Goal: Information Seeking & Learning: Learn about a topic

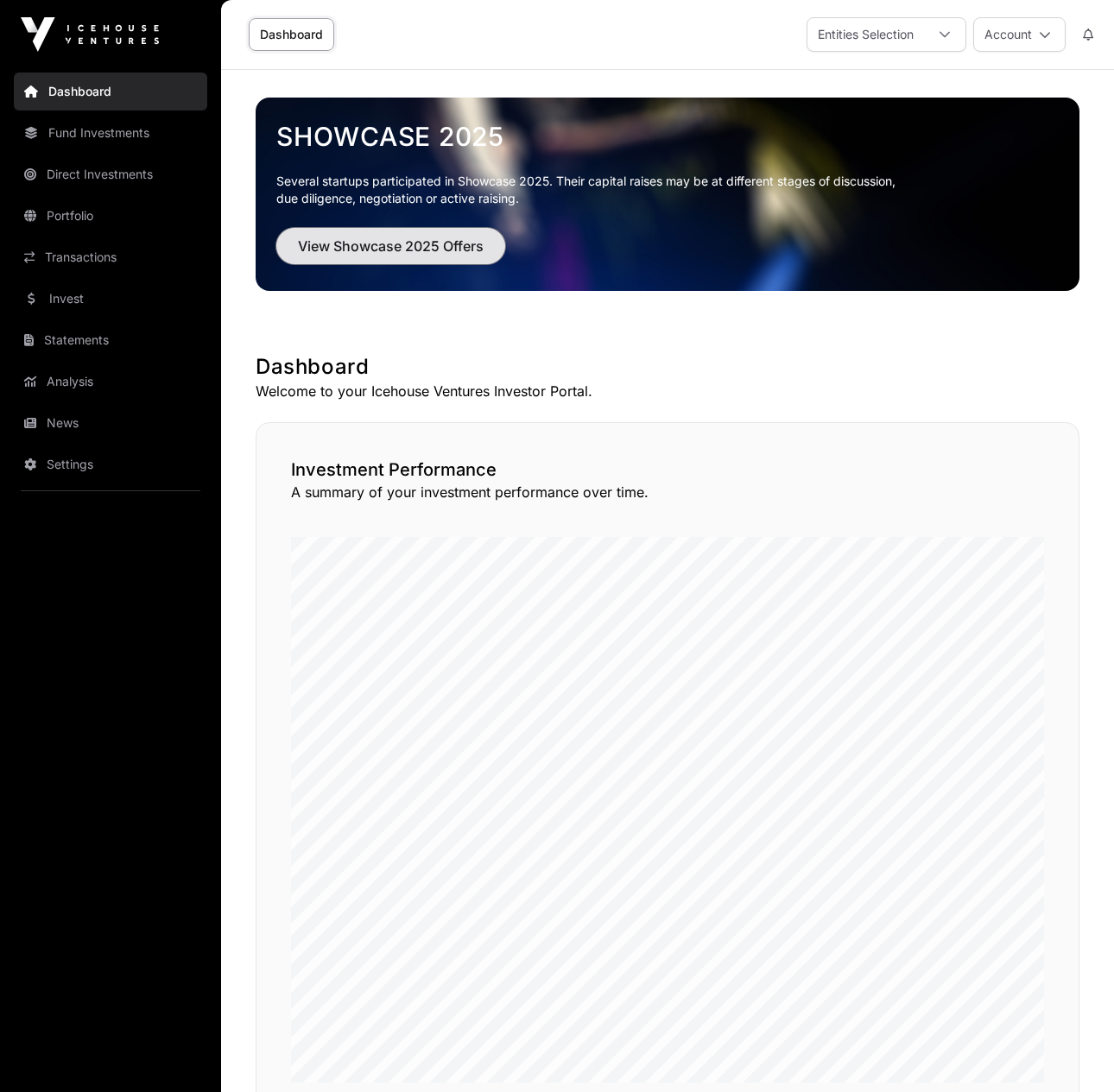
click at [434, 245] on span "View Showcase 2025 Offers" at bounding box center [390, 246] width 186 height 21
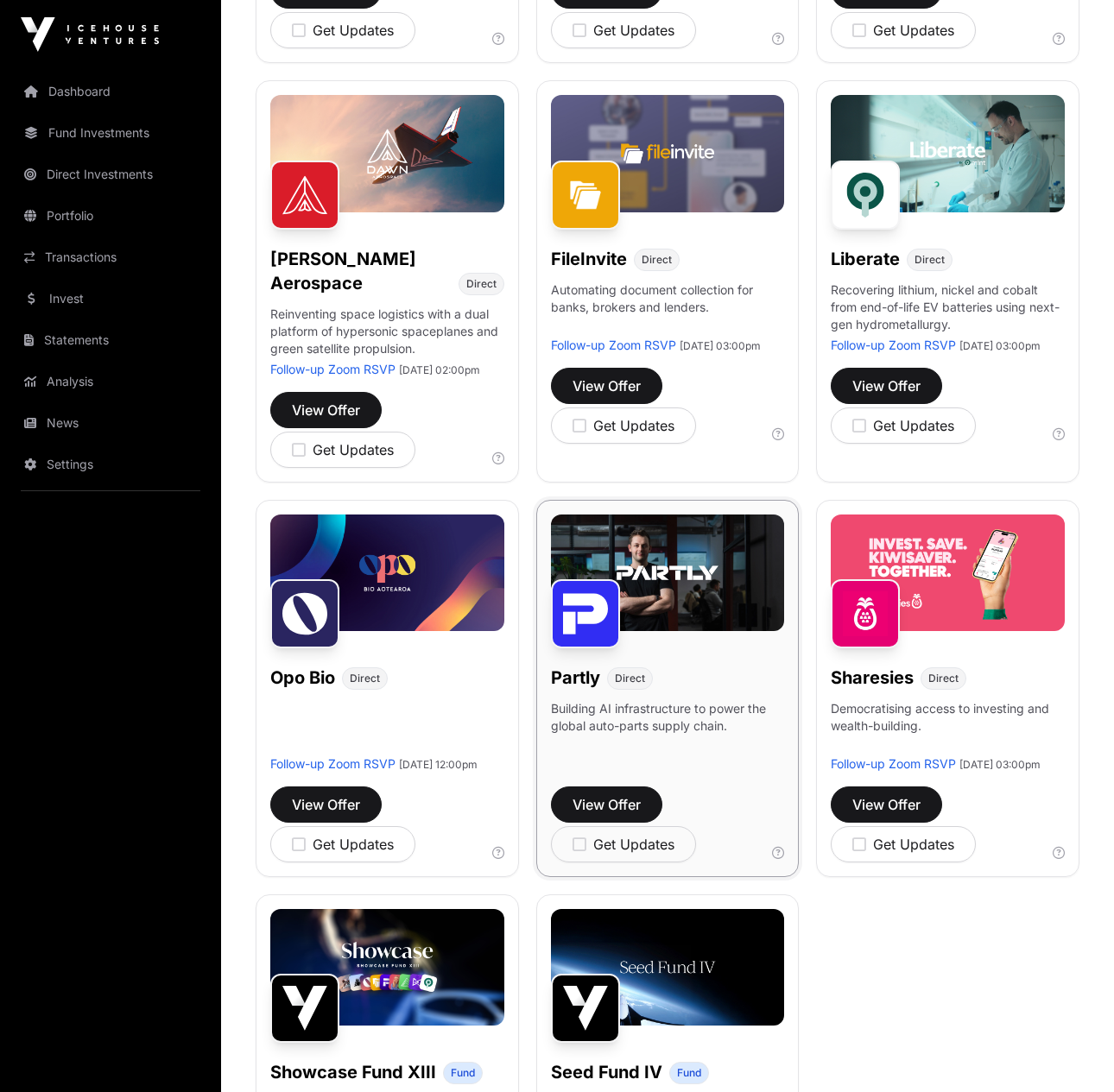
scroll to position [585, 0]
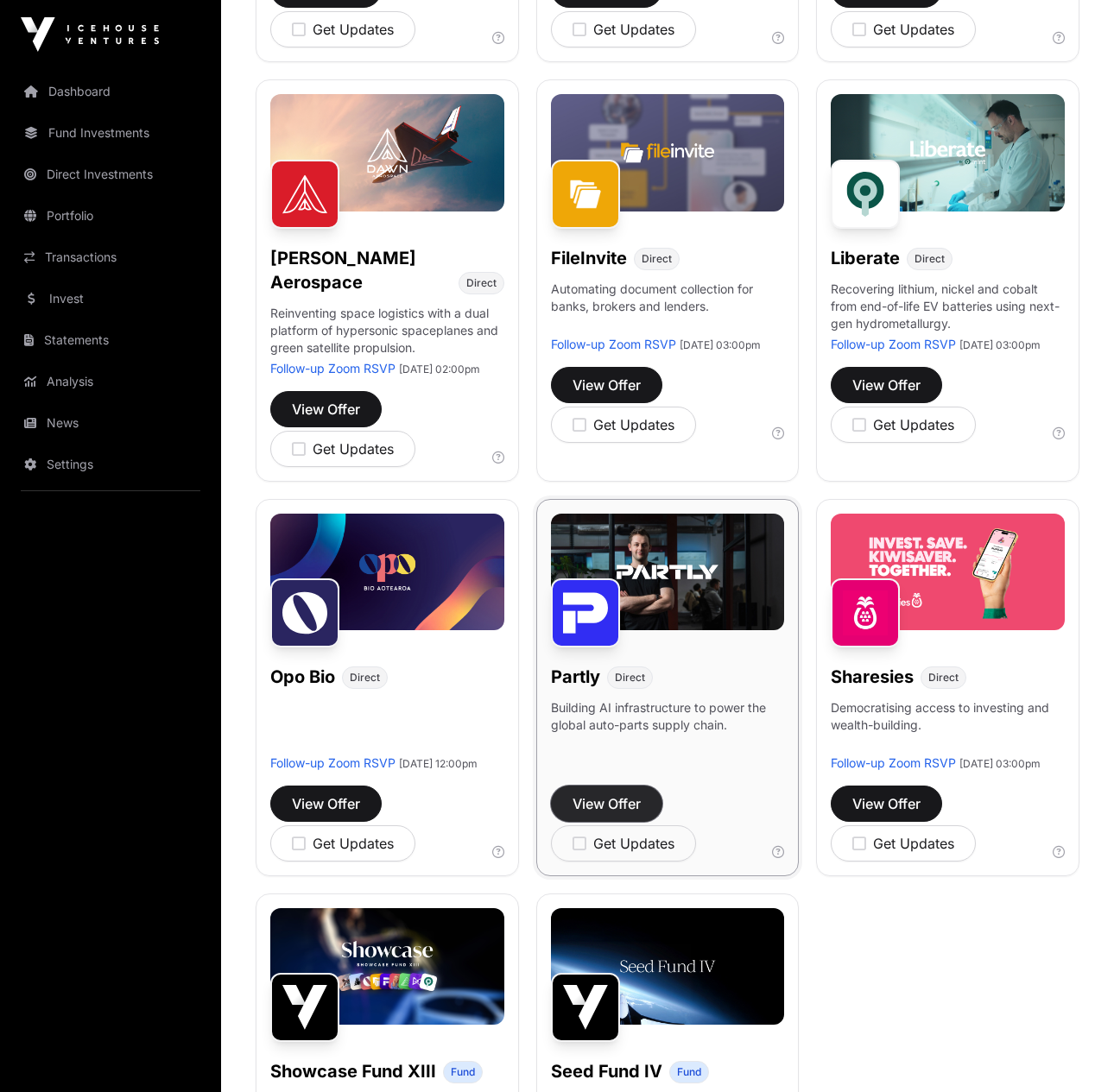
click at [608, 814] on span "View Offer" at bounding box center [607, 804] width 68 height 21
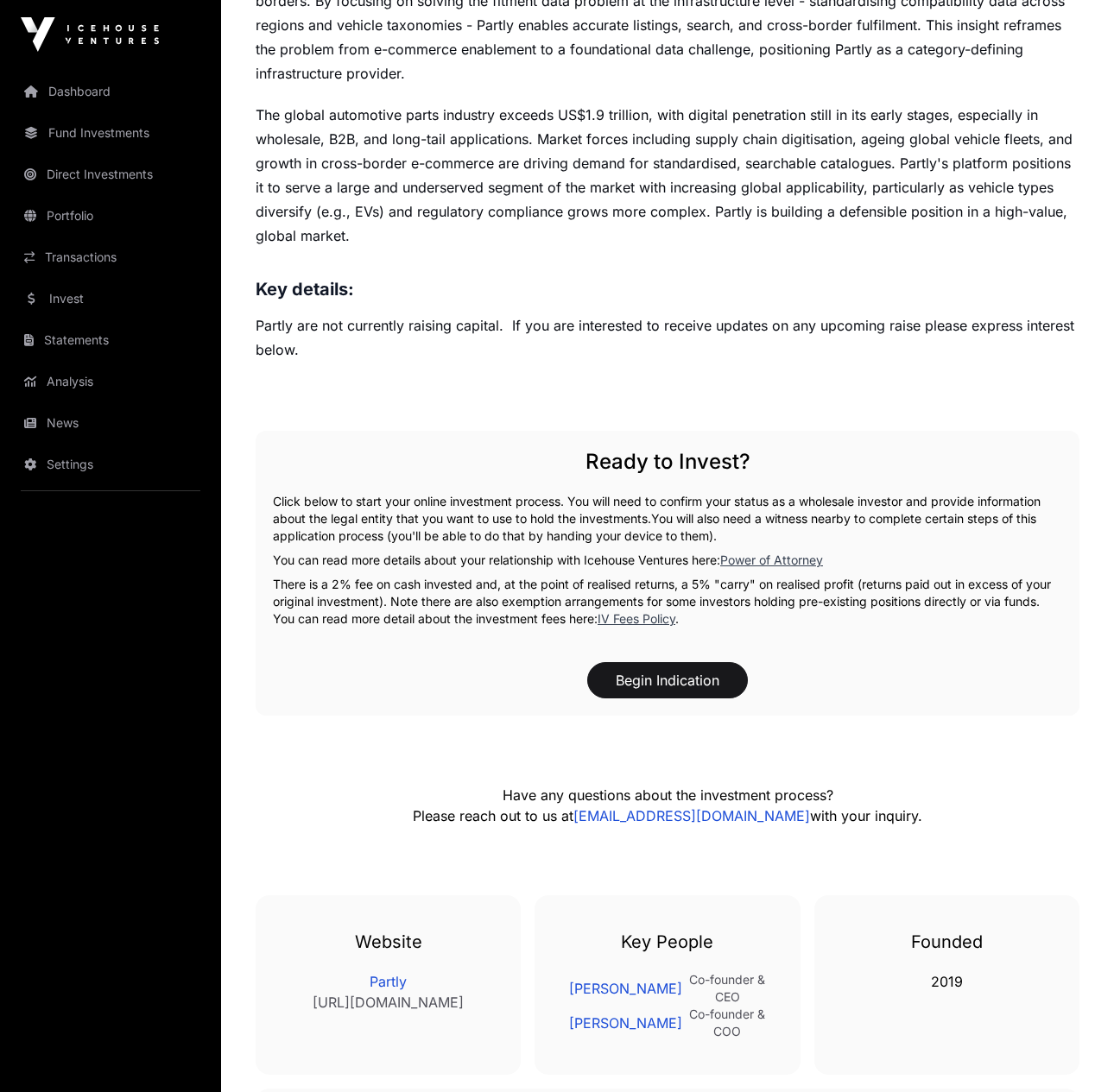
scroll to position [1123, 0]
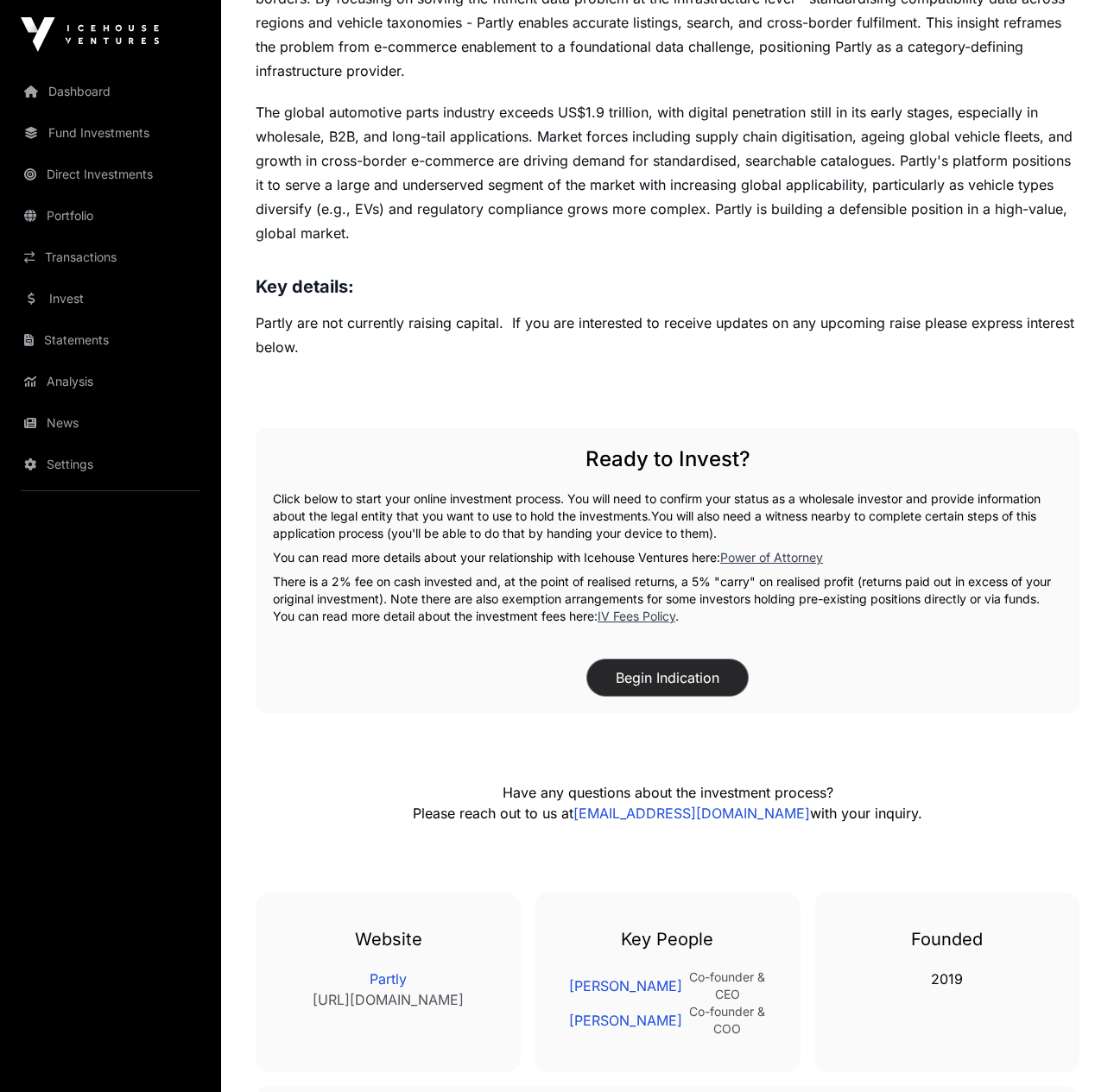
click at [653, 675] on button "Begin Indication" at bounding box center [667, 678] width 161 height 36
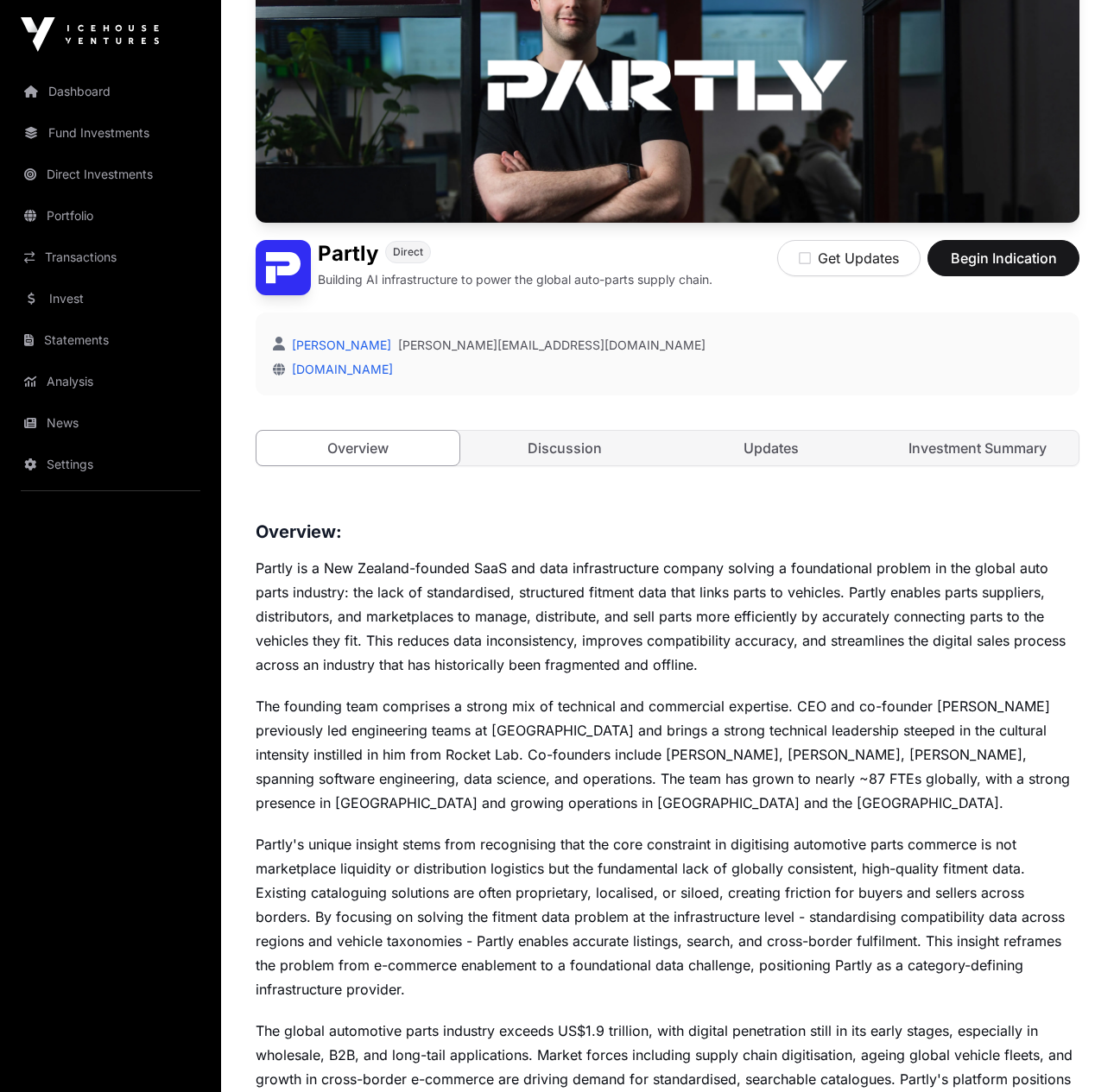
scroll to position [205, 0]
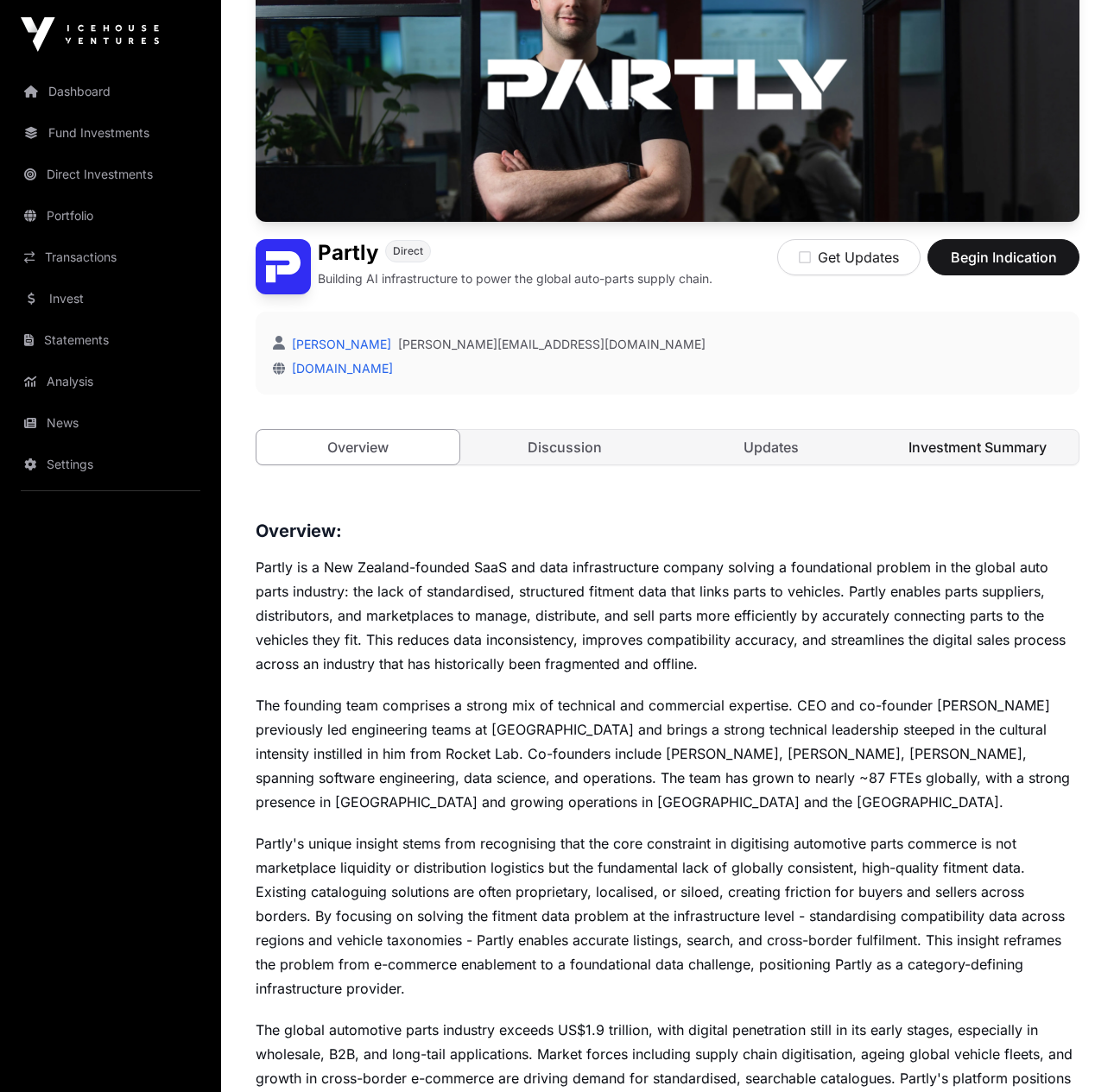
click at [995, 443] on link "Investment Summary" at bounding box center [977, 447] width 203 height 35
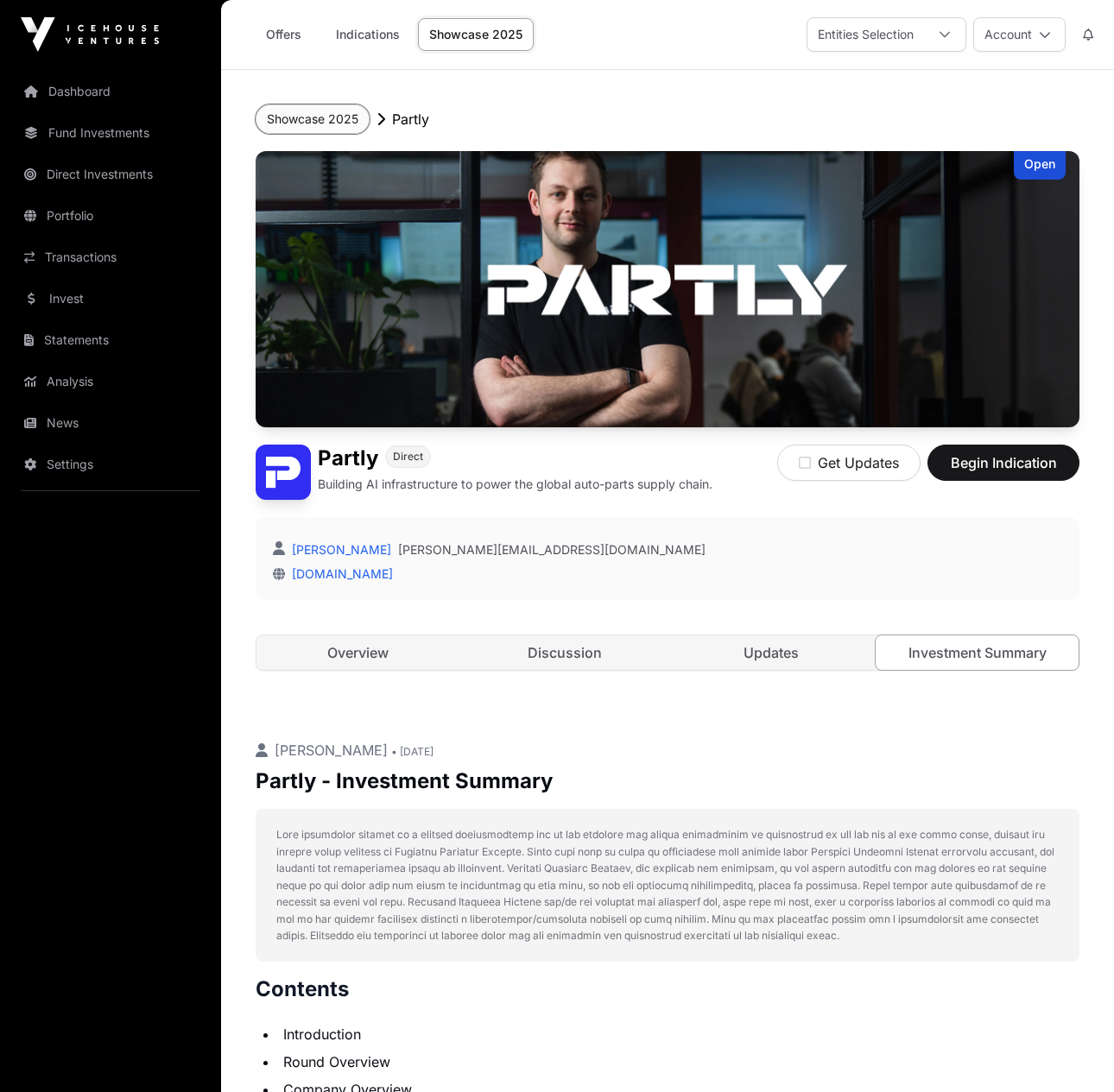
click at [330, 120] on button "Showcase 2025" at bounding box center [312, 119] width 114 height 29
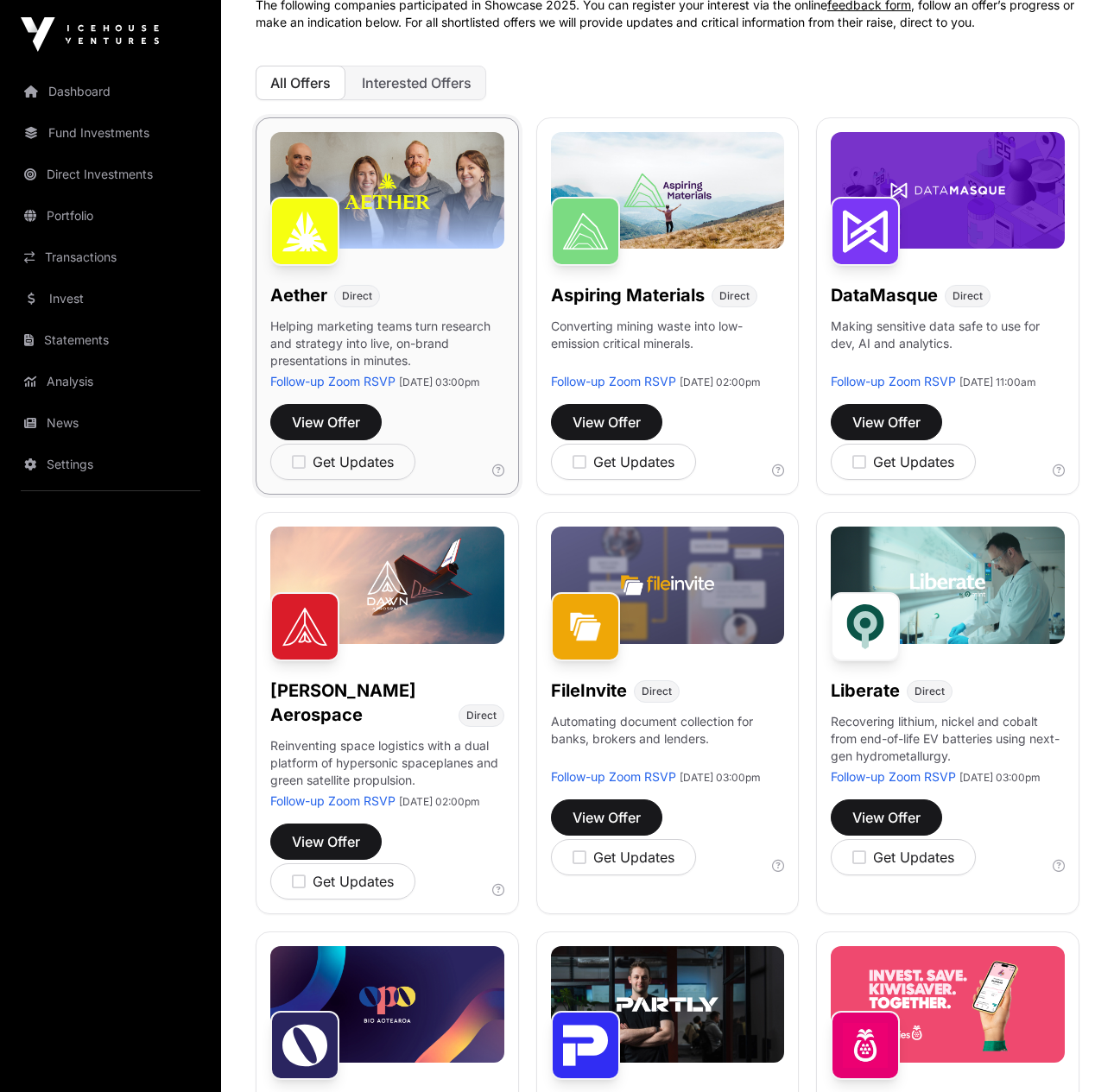
scroll to position [157, 0]
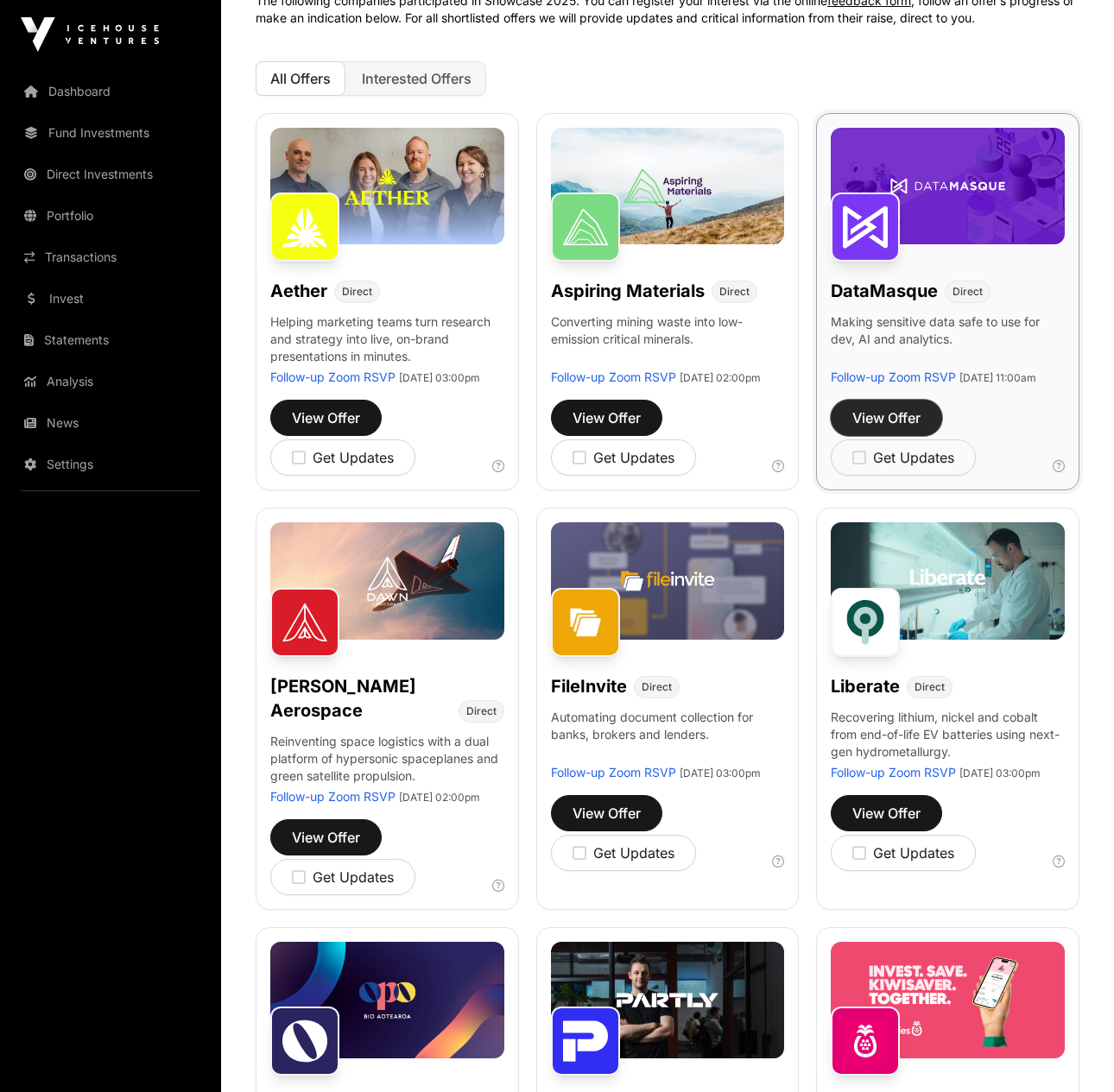
click at [889, 428] on span "View Offer" at bounding box center [886, 418] width 68 height 21
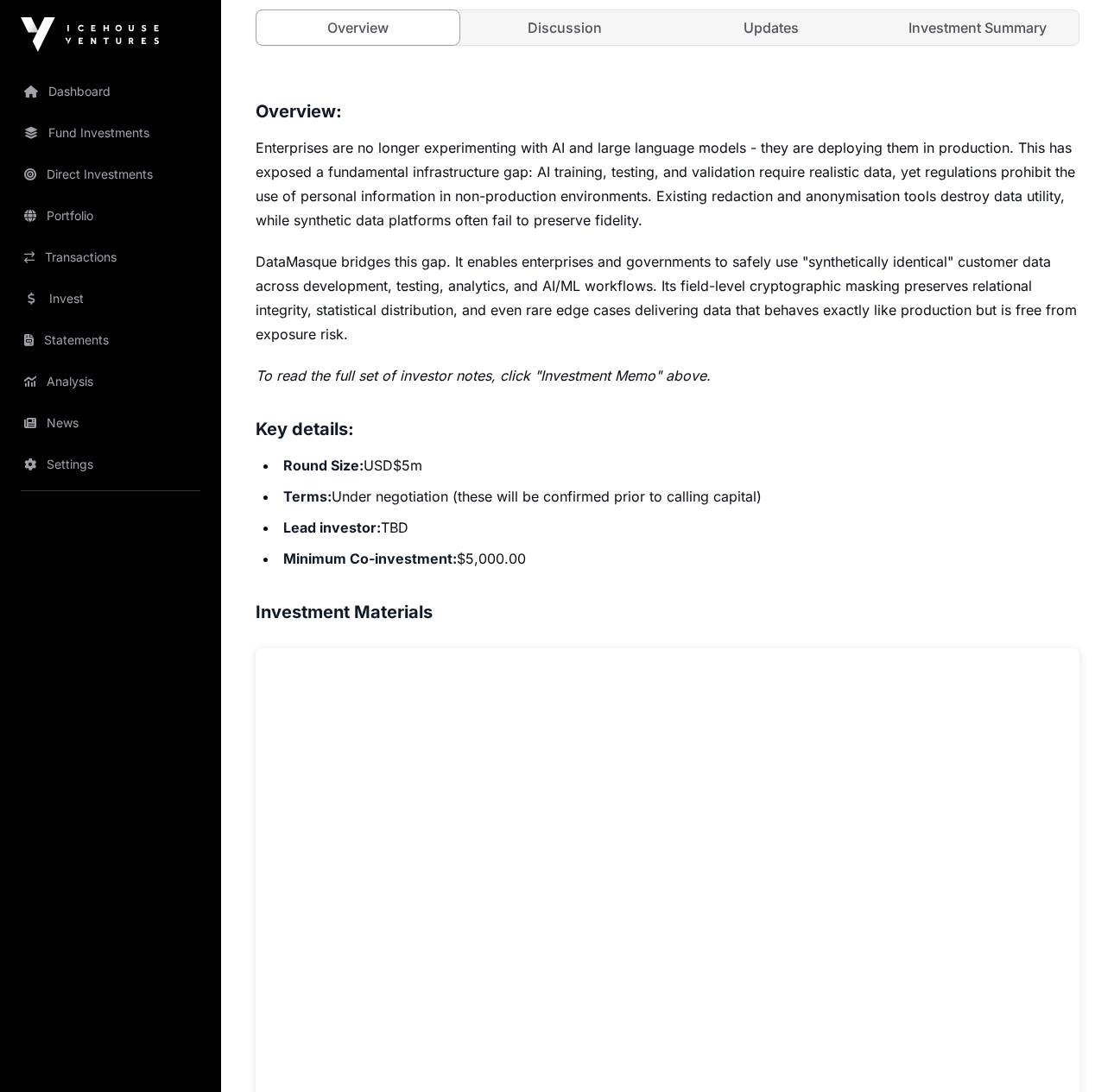
scroll to position [305, 0]
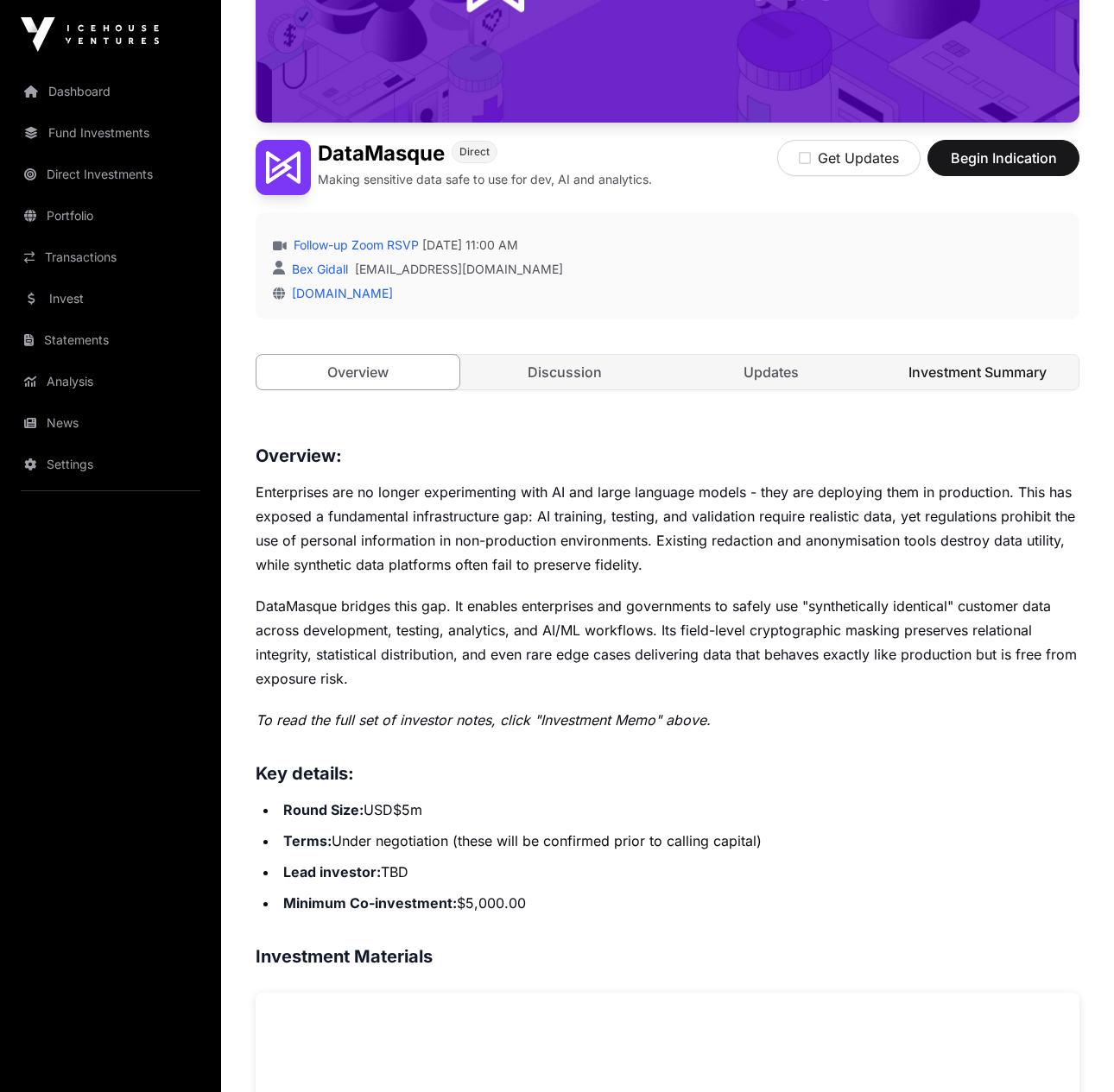
click at [994, 357] on link "Investment Summary" at bounding box center [977, 372] width 203 height 35
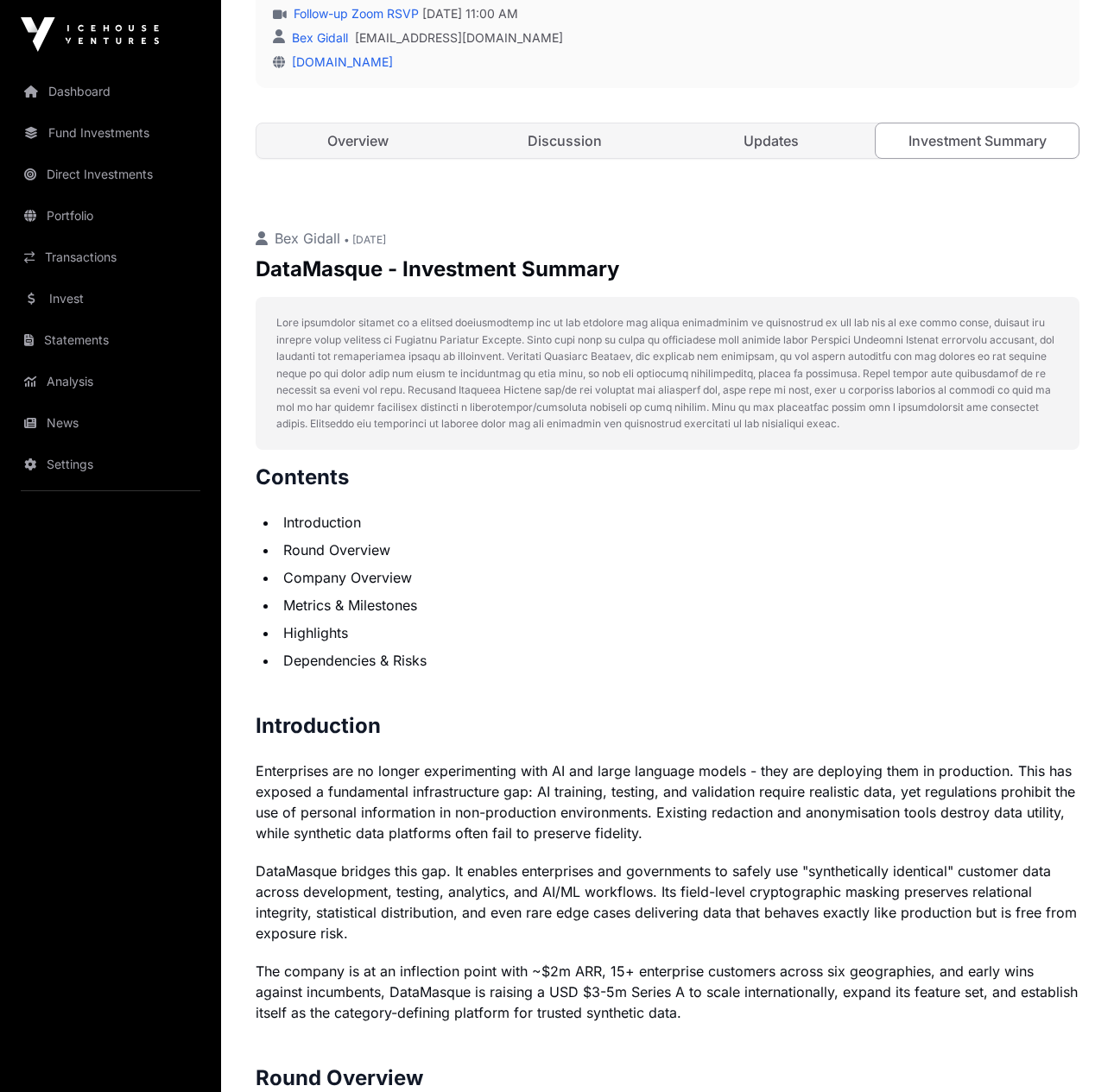
scroll to position [382, 0]
